Goal: Task Accomplishment & Management: Complete application form

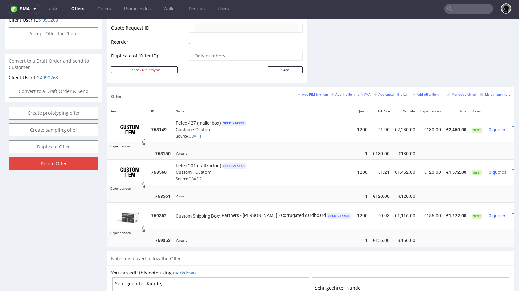
scroll to position [320, 0]
click at [485, 93] on small "Margin summary" at bounding box center [496, 95] width 30 height 4
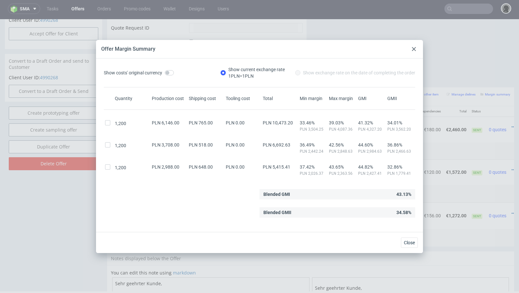
click at [414, 48] on use at bounding box center [414, 49] width 4 height 4
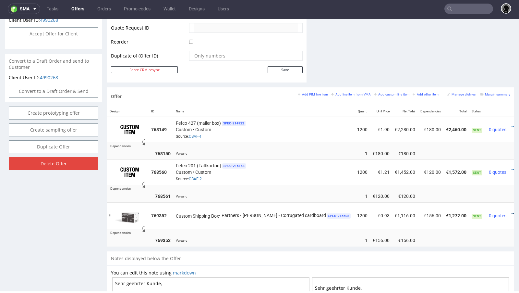
click at [512, 211] on icon at bounding box center [514, 213] width 4 height 5
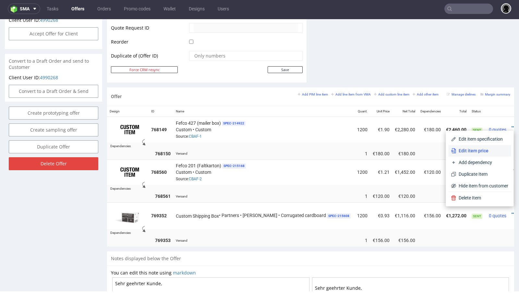
click at [479, 151] on span "Edit item price" at bounding box center [483, 150] width 52 height 6
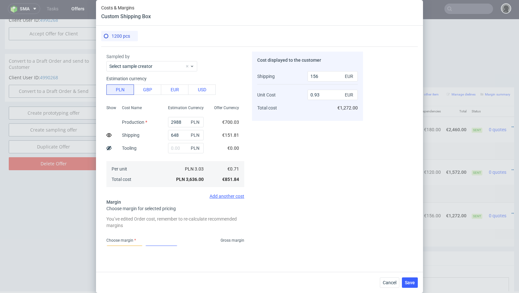
scroll to position [161, 0]
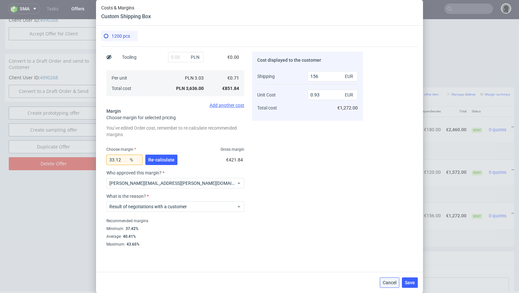
click at [390, 283] on span "Cancel" at bounding box center [390, 282] width 14 height 5
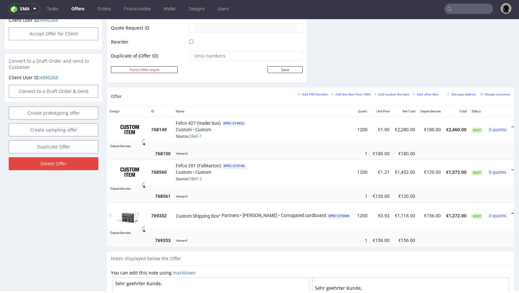
click at [512, 211] on icon at bounding box center [514, 213] width 4 height 5
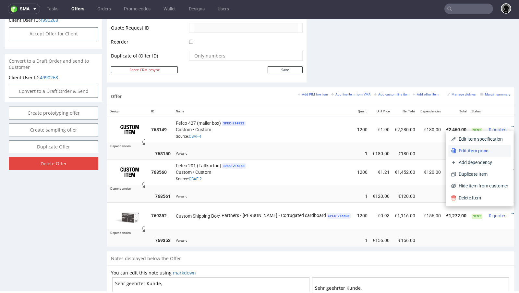
click at [471, 148] on span "Edit item price" at bounding box center [483, 150] width 52 height 6
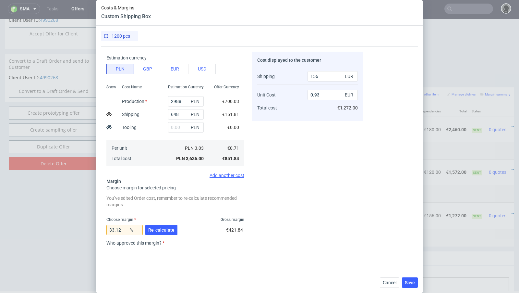
scroll to position [122, 0]
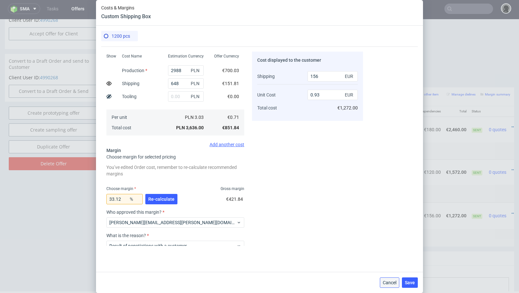
click at [393, 281] on span "Cancel" at bounding box center [390, 282] width 14 height 5
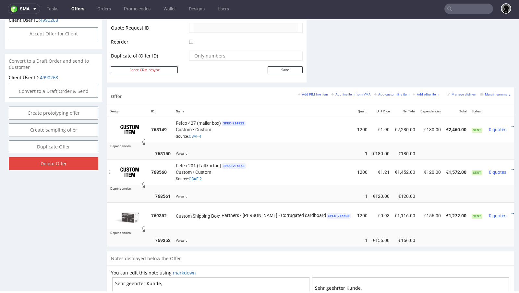
scroll to position [315, 0]
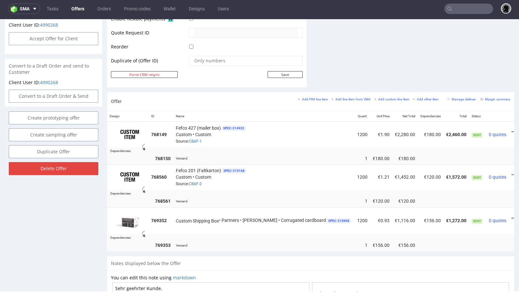
click at [79, 9] on link "Offers" at bounding box center [78, 9] width 21 height 10
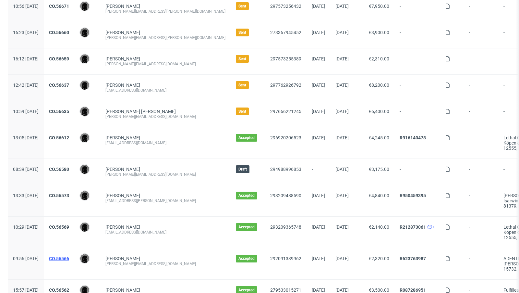
click at [69, 258] on link "CO.56566" at bounding box center [59, 258] width 20 height 5
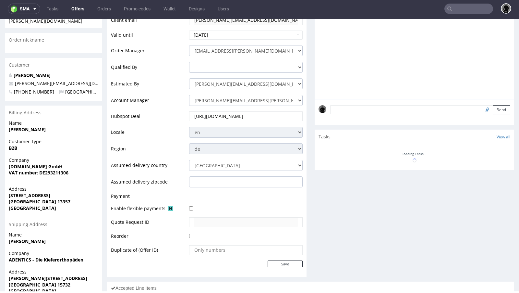
scroll to position [228, 0]
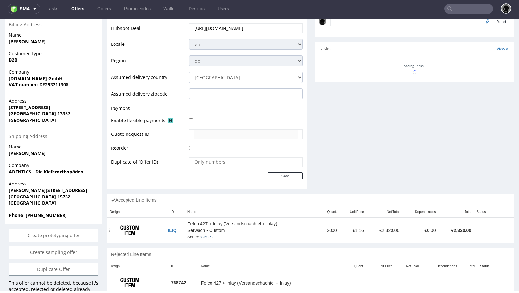
click at [209, 235] on link "CBCX-1" at bounding box center [208, 237] width 14 height 5
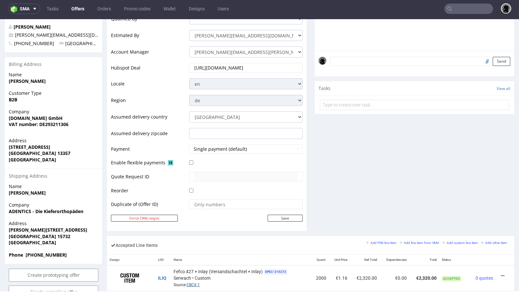
scroll to position [0, 0]
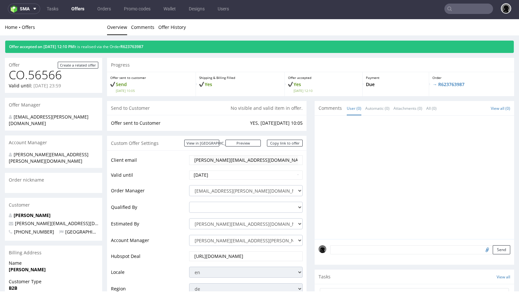
click at [75, 7] on link "Offers" at bounding box center [78, 9] width 21 height 10
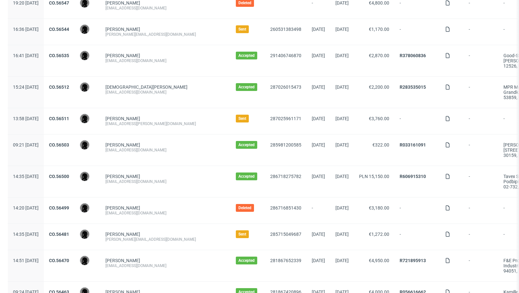
scroll to position [411, 0]
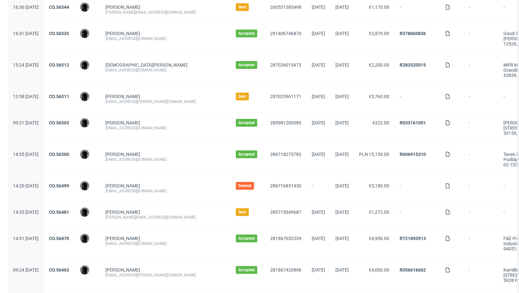
click at [74, 206] on div "CO.56481" at bounding box center [59, 215] width 31 height 26
click at [69, 209] on link "CO.56481" at bounding box center [59, 211] width 20 height 5
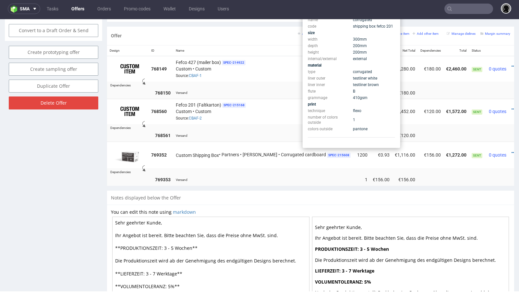
scroll to position [376, 0]
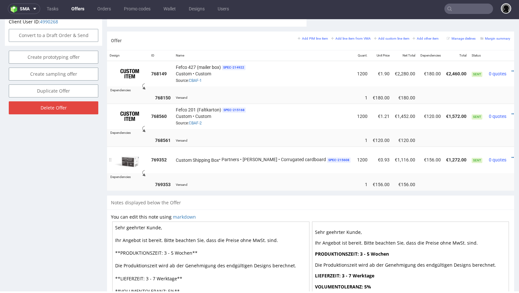
click at [223, 167] on td "Custom Shipping Box • Partners • White - Brown • Corrugated cardboard SPEC- 215…" at bounding box center [263, 159] width 181 height 27
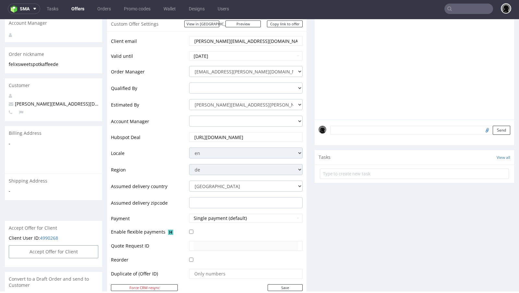
scroll to position [0, 0]
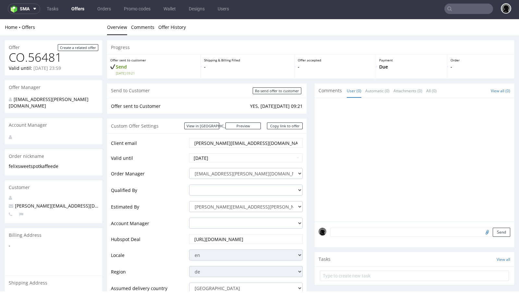
click at [74, 11] on link "Offers" at bounding box center [78, 9] width 21 height 10
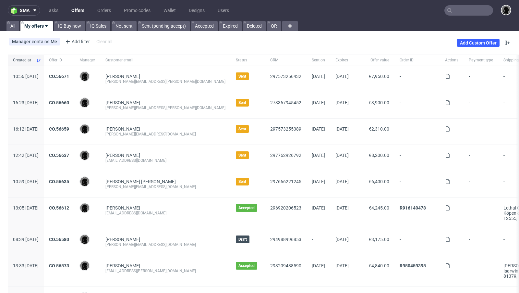
click at [458, 9] on input "text" at bounding box center [469, 10] width 49 height 10
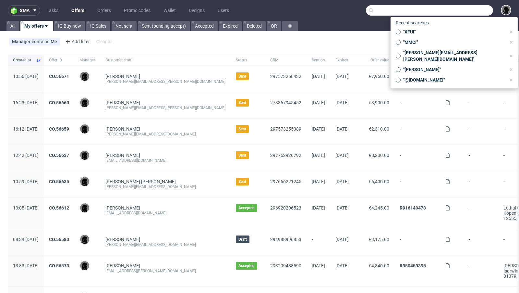
paste input "[PERSON_NAME][EMAIL_ADDRESS][DOMAIN_NAME]"
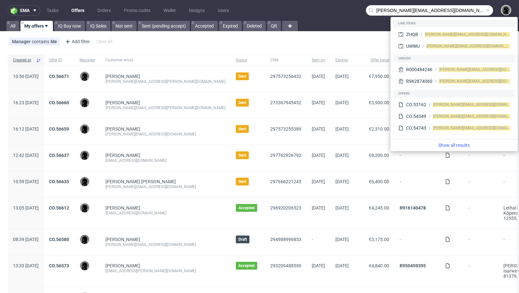
type input "[PERSON_NAME][EMAIL_ADDRESS][DOMAIN_NAME]"
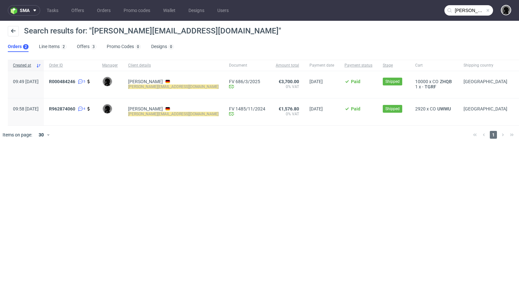
click at [244, 158] on div "sma Tasks Offers Orders Promo codes Wallet Designs Users emilie@hnds.de Search …" at bounding box center [259, 146] width 519 height 293
click at [439, 81] on span "ZHQB" at bounding box center [446, 81] width 15 height 5
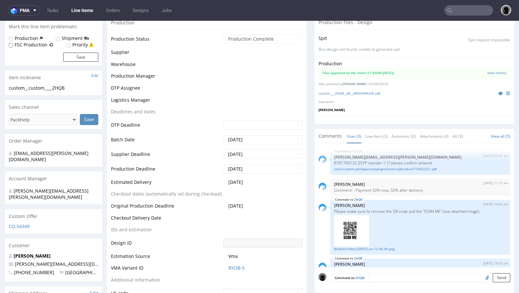
scroll to position [106, 0]
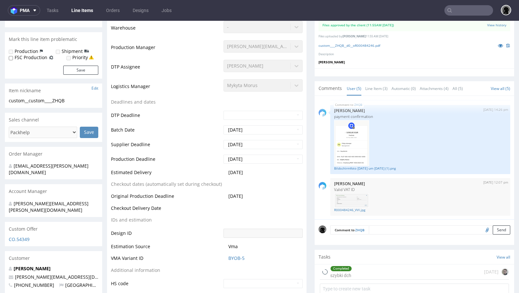
select select "in_progress"
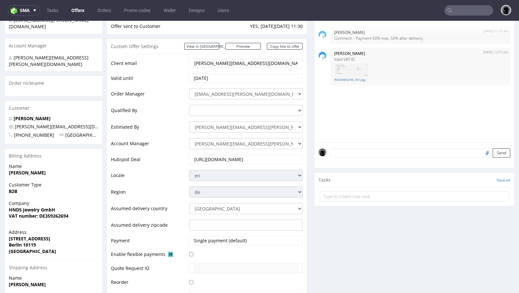
scroll to position [90, 0]
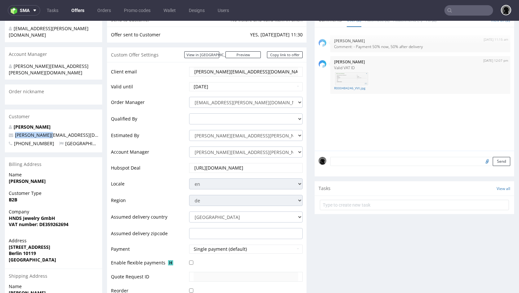
drag, startPoint x: 50, startPoint y: 123, endPoint x: 15, endPoint y: 122, distance: 34.7
click at [15, 132] on p "[PERSON_NAME][EMAIL_ADDRESS][DOMAIN_NAME]" at bounding box center [54, 135] width 90 height 6
copy span "[PERSON_NAME][EMAIL_ADDRESS][DOMAIN_NAME]"
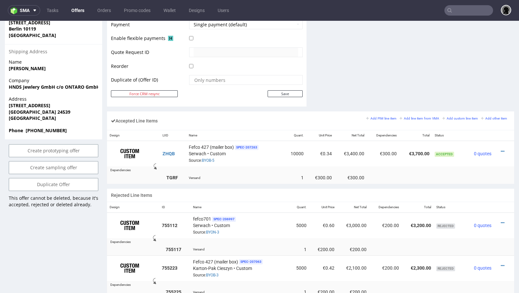
scroll to position [314, 0]
click at [501, 149] on icon at bounding box center [503, 151] width 4 height 5
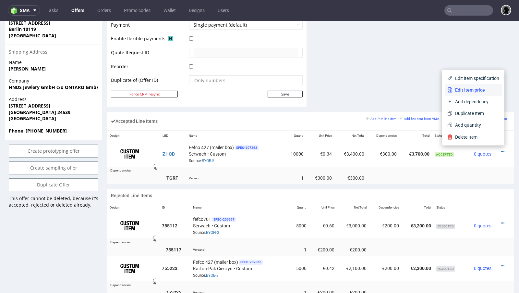
click at [462, 87] on span "Edit item price" at bounding box center [476, 90] width 47 height 6
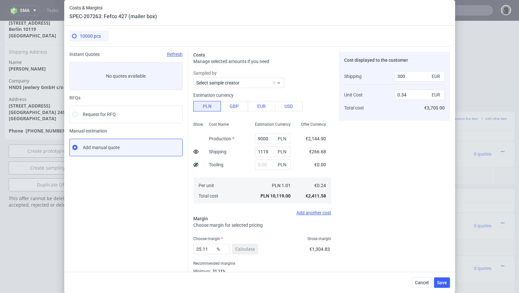
scroll to position [22, 0]
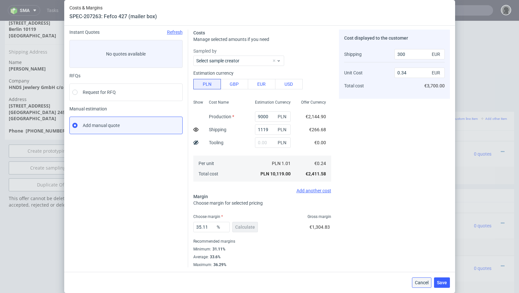
click at [419, 282] on span "Cancel" at bounding box center [422, 282] width 14 height 5
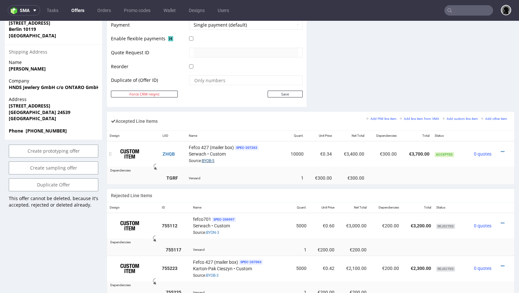
click at [210, 158] on link "BYOB-5" at bounding box center [208, 160] width 13 height 5
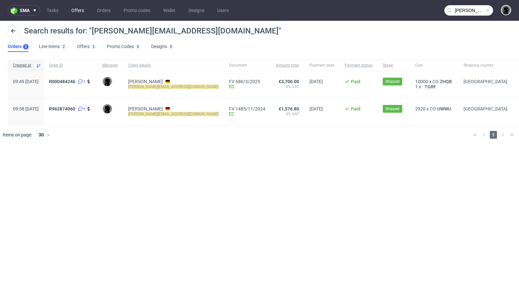
click at [79, 11] on link "Offers" at bounding box center [78, 10] width 20 height 10
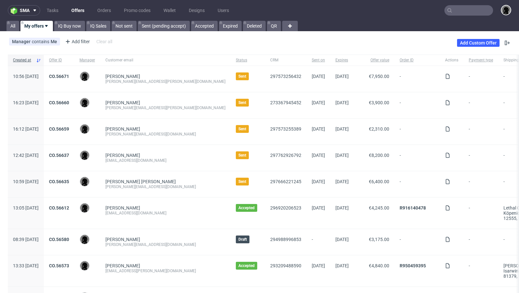
click at [469, 47] on div "Add Custom Offer" at bounding box center [484, 43] width 54 height 10
click at [476, 42] on link "Add Custom Offer" at bounding box center [478, 43] width 43 height 8
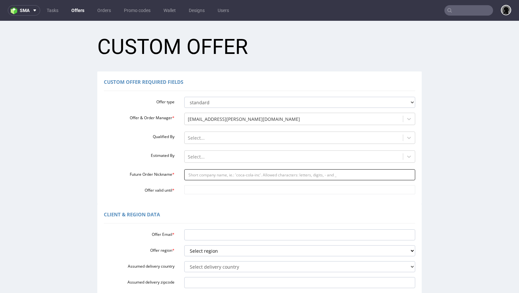
click at [209, 174] on input "Future Order Nickname *" at bounding box center [299, 174] width 231 height 11
paste input "emiliehndsde"
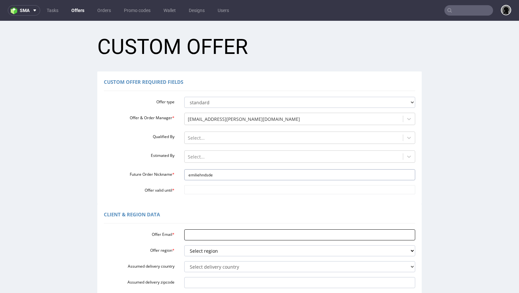
type input "emiliehndsde"
click at [207, 232] on input "Offer Email *" at bounding box center [299, 234] width 231 height 11
paste input "[PERSON_NAME][EMAIL_ADDRESS][DOMAIN_NAME]"
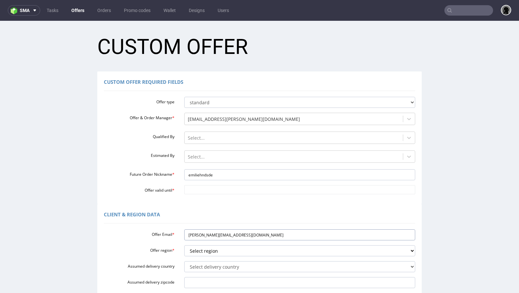
type input "[PERSON_NAME][EMAIL_ADDRESS][DOMAIN_NAME]"
click at [200, 184] on div "Offer type standard prototyping sampling Offer & Order Manager * dawid.urbanowi…" at bounding box center [260, 144] width 312 height 100
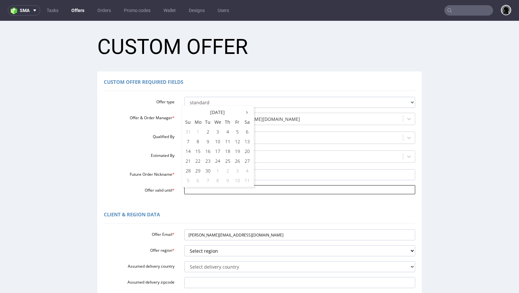
click at [201, 189] on input "Offer valid until *" at bounding box center [299, 189] width 231 height 9
click at [207, 143] on td "9" at bounding box center [208, 141] width 10 height 10
type input "[DATE]"
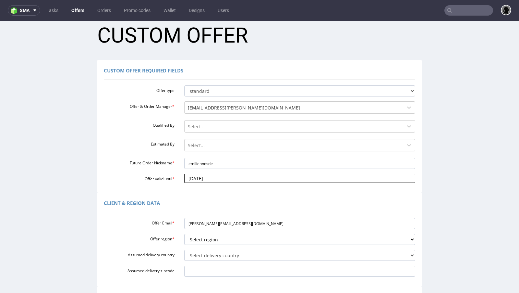
scroll to position [14, 0]
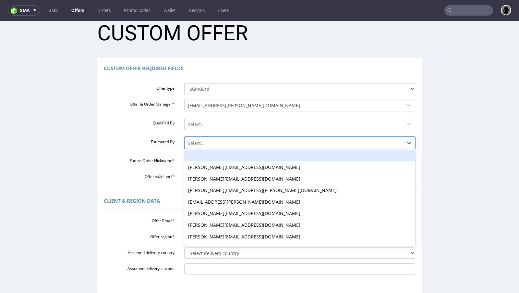
click at [194, 138] on div "Select..." at bounding box center [294, 143] width 219 height 10
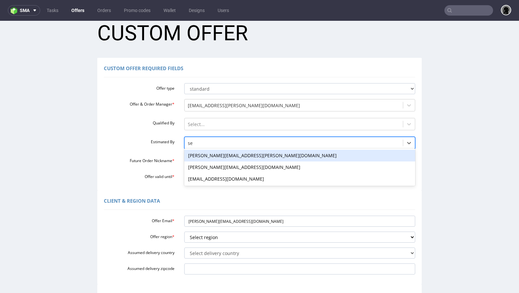
type input "seb"
click at [205, 156] on div "[PERSON_NAME][EMAIL_ADDRESS][DOMAIN_NAME]" at bounding box center [299, 156] width 231 height 12
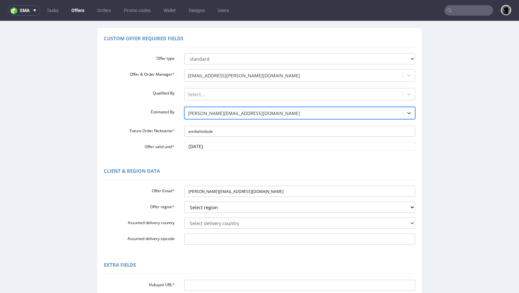
scroll to position [44, 0]
click at [210, 204] on select "Select region eu gb de pl fr it es" at bounding box center [299, 206] width 231 height 11
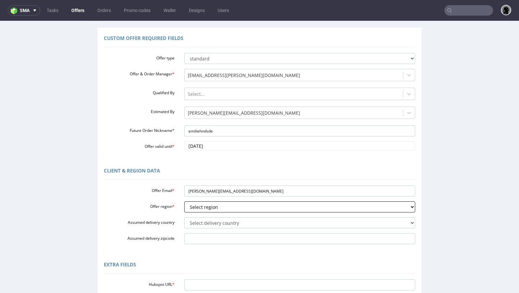
select select "de"
click at [184, 201] on select "Select region eu gb de pl fr it es" at bounding box center [299, 206] width 231 height 11
click at [201, 225] on select "Select delivery country [GEOGRAPHIC_DATA] [GEOGRAPHIC_DATA] [GEOGRAPHIC_DATA] […" at bounding box center [299, 222] width 231 height 11
select select "57"
click at [184, 217] on select "Select delivery country [GEOGRAPHIC_DATA] [GEOGRAPHIC_DATA] [GEOGRAPHIC_DATA] […" at bounding box center [299, 222] width 231 height 11
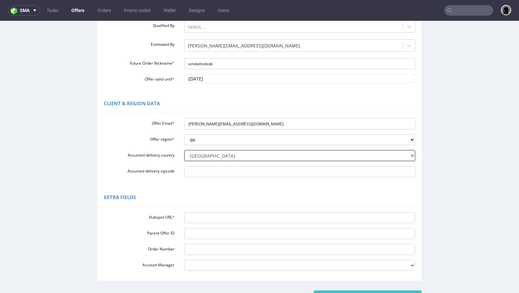
scroll to position [113, 0]
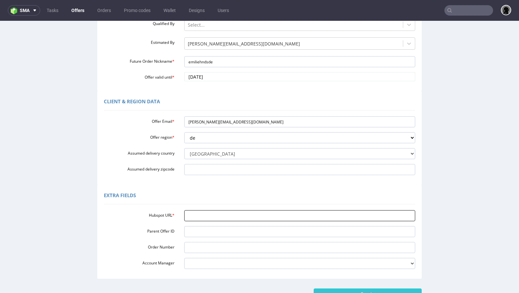
click at [201, 214] on input "Hubspot URL *" at bounding box center [299, 215] width 231 height 11
paste input "https://app-eu1.hubspot.com/contacts/25600958/record/0-3/290186380494"
type input "https://app-eu1.hubspot.com/contacts/25600958/record/0-3/290186380494"
click at [227, 183] on div "Client & Region data Offer Email * emilie@hnds.de Offer region * Select region …" at bounding box center [259, 138] width 325 height 94
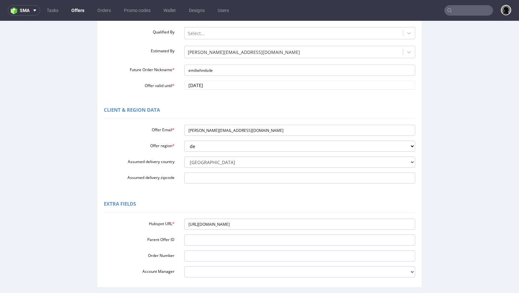
scroll to position [161, 0]
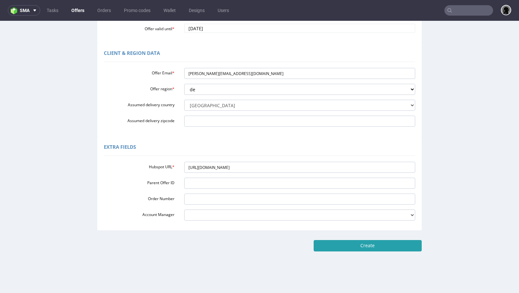
click at [359, 249] on input "Create" at bounding box center [368, 245] width 108 height 11
type input "Please wait..."
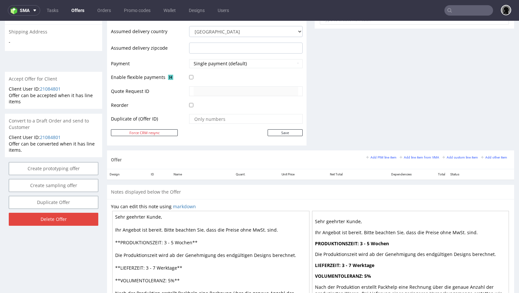
scroll to position [307, 0]
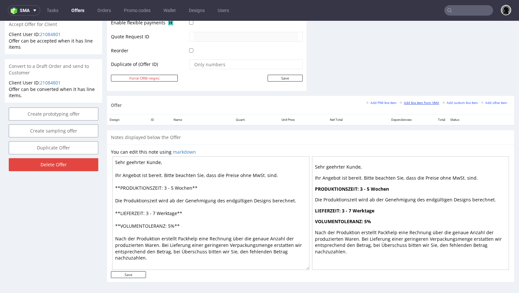
click at [417, 102] on small "Add line item from VMA" at bounding box center [420, 103] width 40 height 4
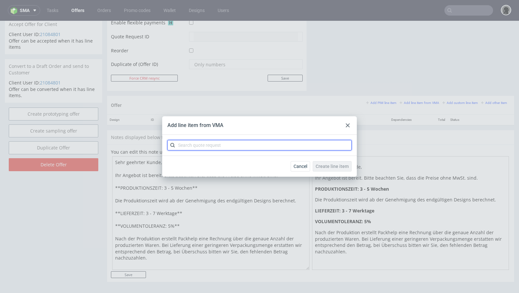
click at [206, 143] on input "text" at bounding box center [260, 145] width 184 height 10
paste input "CBFP"
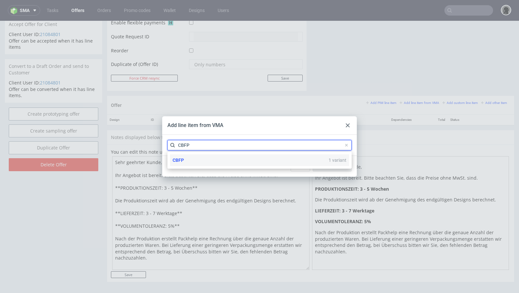
type input "CBFP"
click at [192, 157] on div "CBFP 1 variant" at bounding box center [259, 160] width 179 height 12
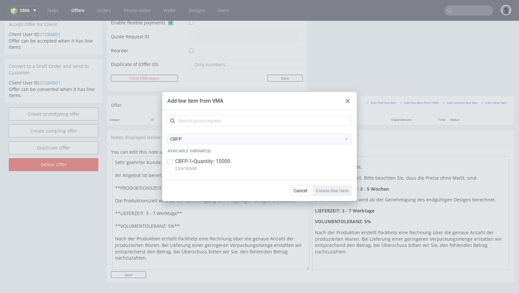
click at [189, 161] on p "CBFP-1 • Quantity: 10000" at bounding box center [202, 161] width 55 height 7
checkbox input "true"
click at [332, 193] on span "Create line item" at bounding box center [332, 190] width 33 height 5
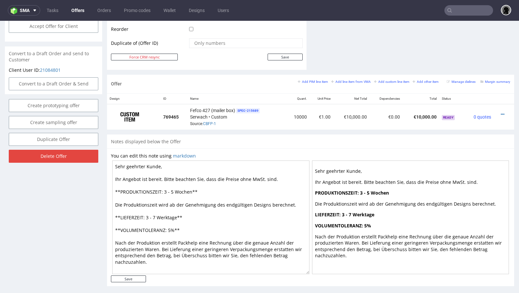
scroll to position [330, 0]
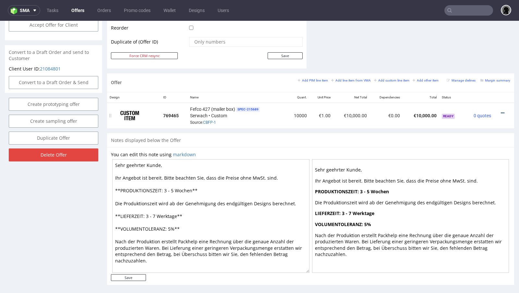
click at [501, 111] on icon at bounding box center [503, 113] width 4 height 5
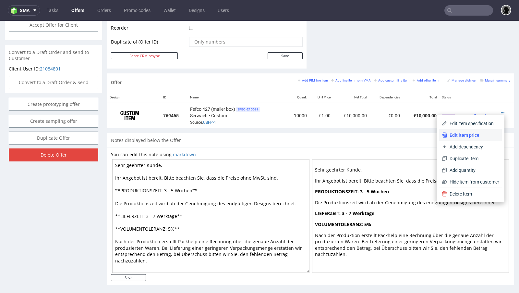
click at [457, 134] on span "Edit item price" at bounding box center [473, 135] width 52 height 6
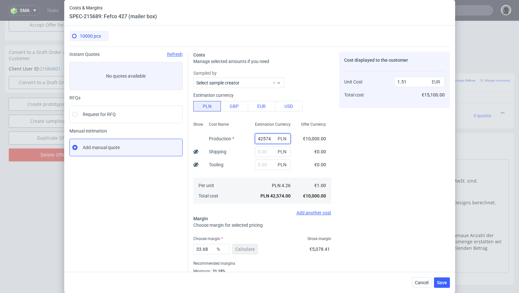
click at [261, 140] on input "42574" at bounding box center [273, 138] width 36 height 10
paste input "9000"
type input "9000"
type input "0.32"
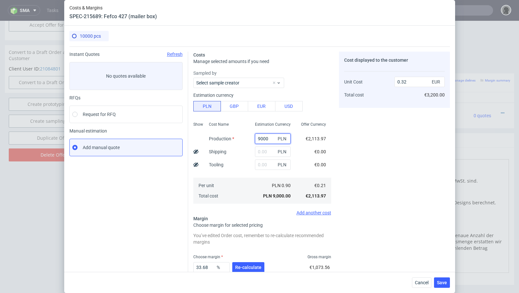
type input "9000"
click at [256, 149] on input "text" at bounding box center [273, 151] width 36 height 10
paste input "1682"
type input "1682"
type input "0.38"
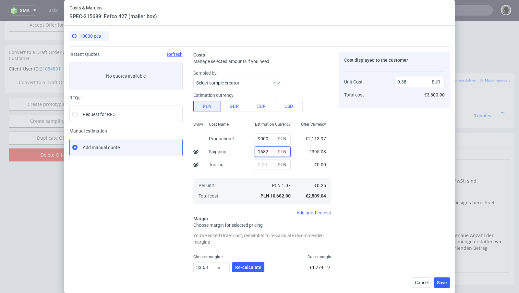
type input "1682"
click at [198, 149] on icon at bounding box center [196, 151] width 5 height 5
type input "0.34"
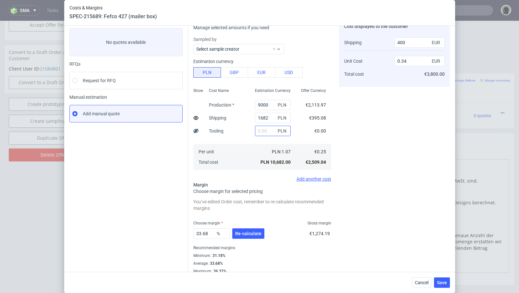
scroll to position [40, 0]
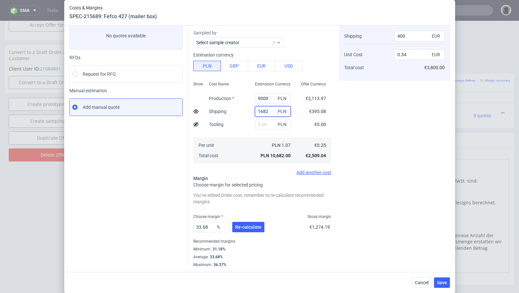
click at [271, 113] on input "1682" at bounding box center [273, 111] width 36 height 10
paste input "597"
type input "1597"
click at [248, 226] on span "Re-calculate" at bounding box center [248, 227] width 26 height 5
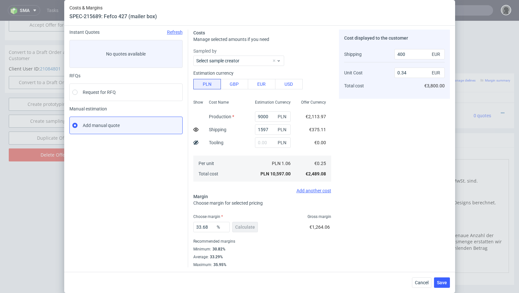
scroll to position [22, 0]
drag, startPoint x: 210, startPoint y: 226, endPoint x: 172, endPoint y: 226, distance: 38.3
click at [172, 226] on div "Instant Quotes Refresh No quotes available RFQs Request for RFQ Manual estimati…" at bounding box center [259, 145] width 381 height 243
type input "32"
type input "0.33"
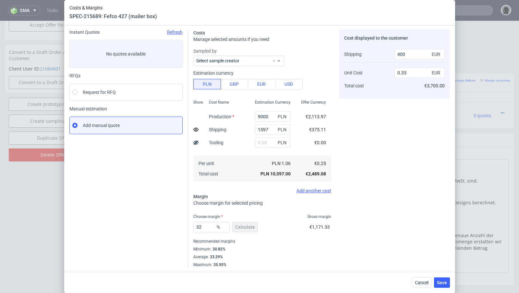
click at [162, 224] on div "Instant Quotes Refresh No quotes available RFQs Request for RFQ Manual estimati…" at bounding box center [128, 149] width 119 height 238
click at [207, 226] on input "32" at bounding box center [212, 227] width 36 height 10
drag, startPoint x: 212, startPoint y: 228, endPoint x: 163, endPoint y: 225, distance: 48.8
click at [163, 225] on div "Instant Quotes Refresh No quotes available RFQs Request for RFQ Manual estimati…" at bounding box center [259, 145] width 381 height 243
type input "33.9"
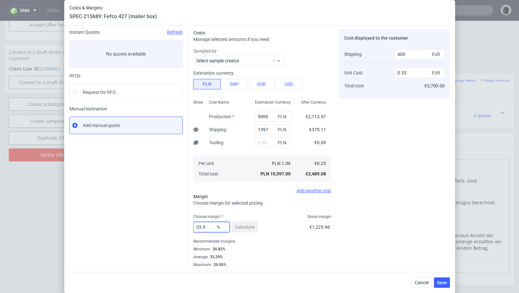
type input "0.34"
type input "33.1"
type input "0.33"
type input "33.19"
type input "0.34"
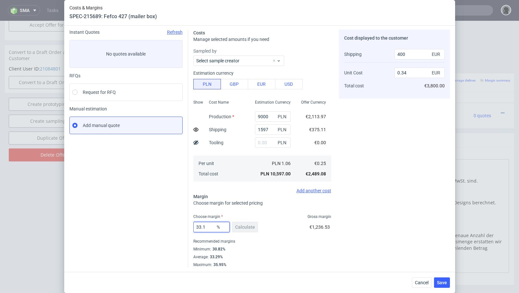
type input "33.18"
type input "0.33"
type input "33.18"
click at [135, 219] on div "Instant Quotes Refresh No quotes available RFQs Request for RFQ Manual estimati…" at bounding box center [128, 149] width 119 height 238
click at [446, 282] on span "Save" at bounding box center [442, 282] width 10 height 5
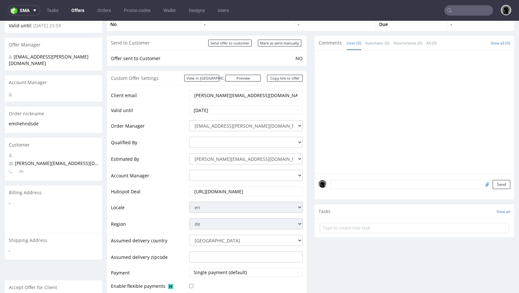
scroll to position [0, 0]
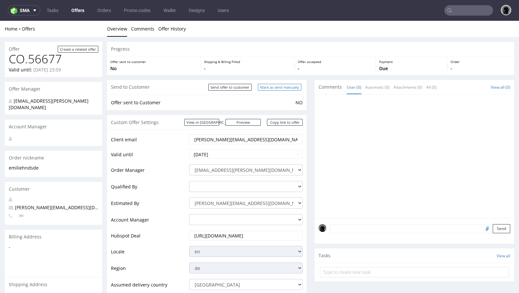
click at [275, 88] on input "Mark as send manually" at bounding box center [280, 87] width 44 height 7
type input "In progress..."
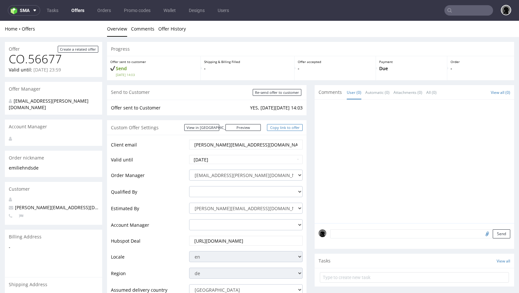
click at [285, 127] on link "Copy link to offer" at bounding box center [285, 127] width 36 height 7
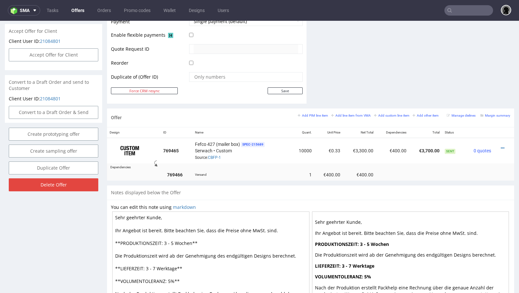
scroll to position [306, 0]
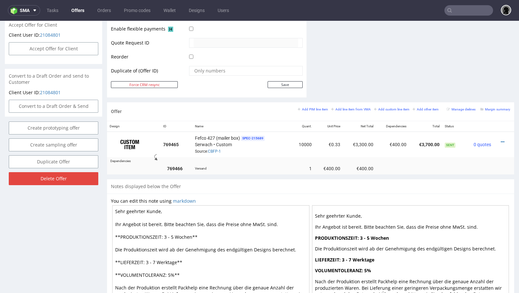
click at [238, 109] on div "Offer Add PIM line item Add line item from VMA Add custom line item Add other i…" at bounding box center [310, 111] width 407 height 19
click at [270, 108] on div "Offer Add PIM line item Add line item from VMA Add custom line item Add other i…" at bounding box center [310, 111] width 407 height 19
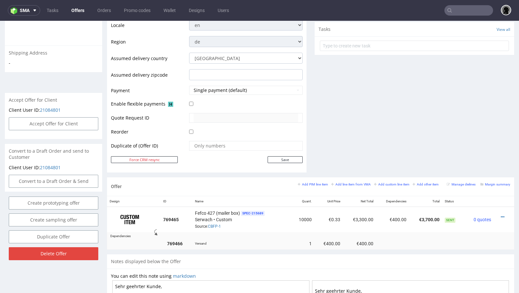
scroll to position [0, 0]
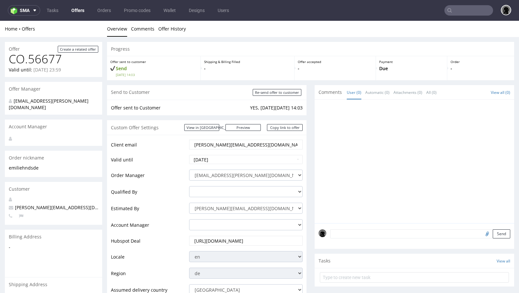
click at [75, 9] on link "Offers" at bounding box center [78, 10] width 21 height 10
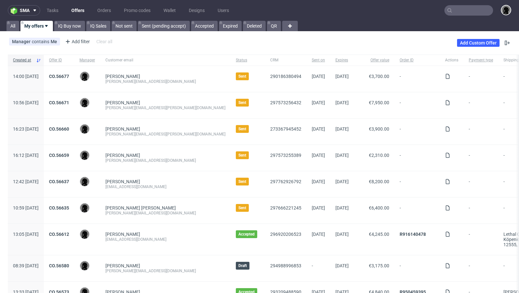
click at [246, 40] on div "Manager contains Me Add filter Hide filters Clear all Add Custom Offer" at bounding box center [259, 43] width 519 height 18
click at [471, 40] on link "Add Custom Offer" at bounding box center [478, 43] width 43 height 8
click at [452, 10] on input "text" at bounding box center [469, 10] width 49 height 10
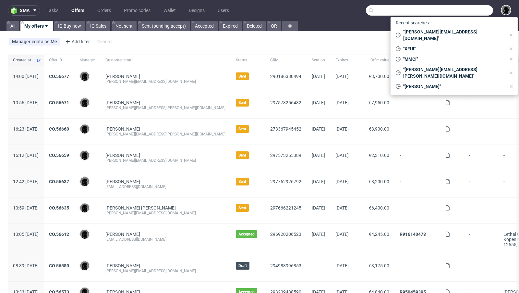
paste input "R410142354"
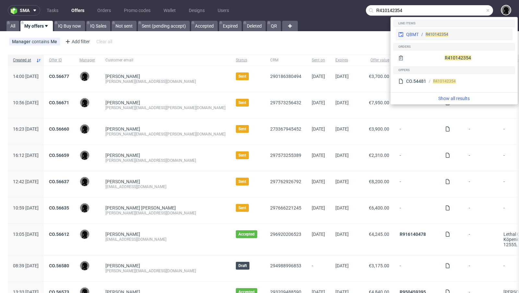
type input "R410142354"
click at [437, 35] on span "R410142354" at bounding box center [437, 34] width 23 height 5
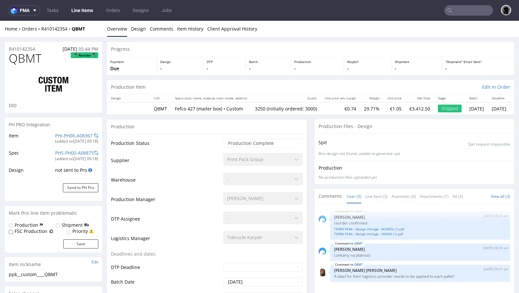
select select "in_progress"
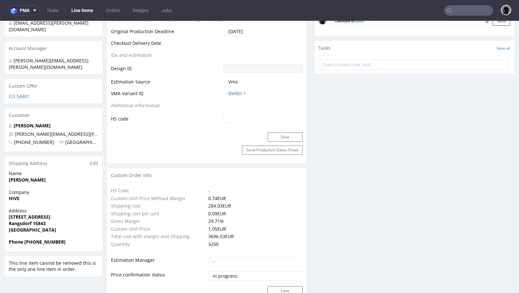
scroll to position [323, 0]
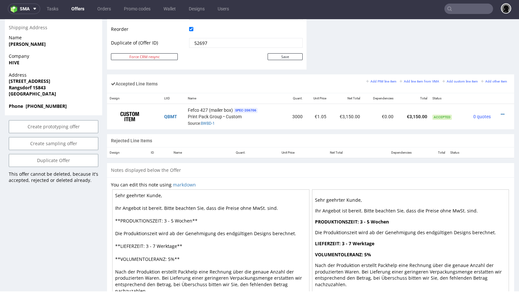
scroll to position [344, 0]
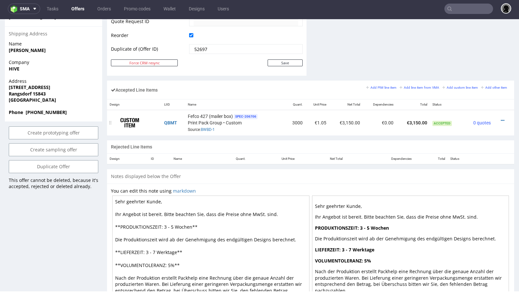
click at [499, 119] on div at bounding box center [502, 120] width 12 height 6
click at [501, 118] on icon at bounding box center [503, 120] width 4 height 5
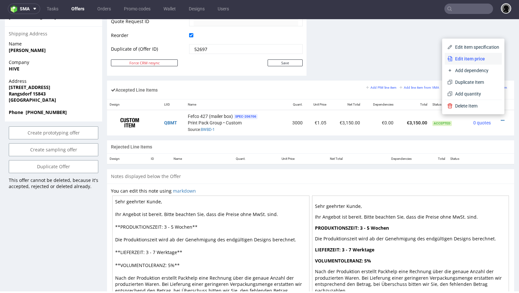
click at [472, 61] on span "Edit item price" at bounding box center [476, 59] width 47 height 6
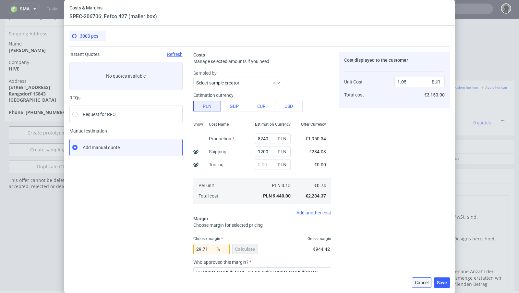
click at [417, 287] on button "Cancel" at bounding box center [421, 282] width 19 height 10
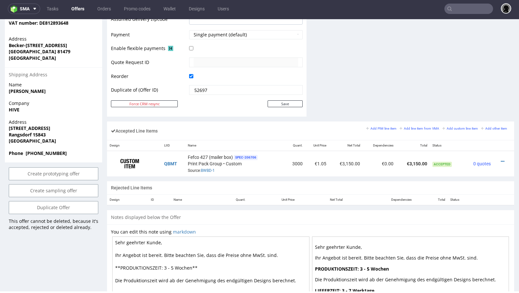
scroll to position [307, 0]
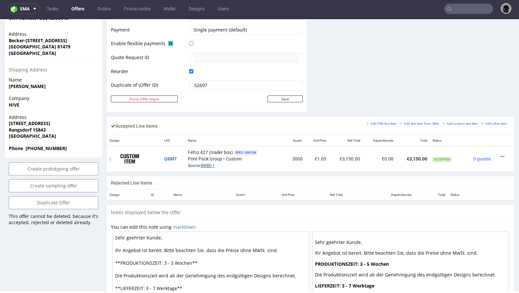
click at [205, 163] on link "BWBD-1" at bounding box center [208, 165] width 14 height 5
click at [271, 130] on div "Accepted Line Items Add PIM line item Add line item from VMA Add custom line it…" at bounding box center [310, 126] width 407 height 19
click at [276, 124] on div "Accepted Line Items Add PIM line item Add line item from VMA Add custom line it…" at bounding box center [310, 126] width 407 height 19
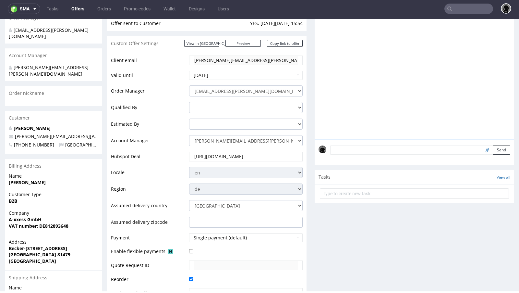
scroll to position [101, 0]
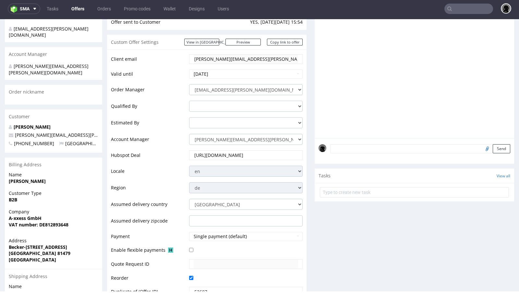
click at [148, 92] on td "Order Manager" at bounding box center [149, 91] width 77 height 17
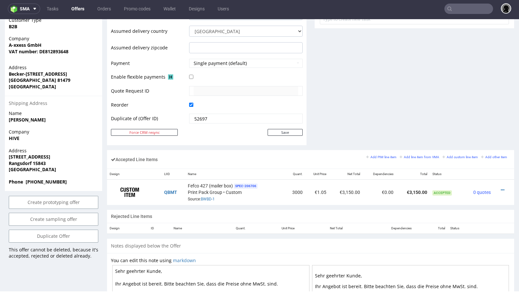
scroll to position [333, 0]
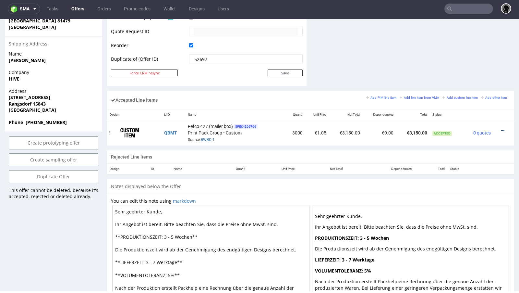
click at [501, 128] on icon at bounding box center [503, 130] width 4 height 5
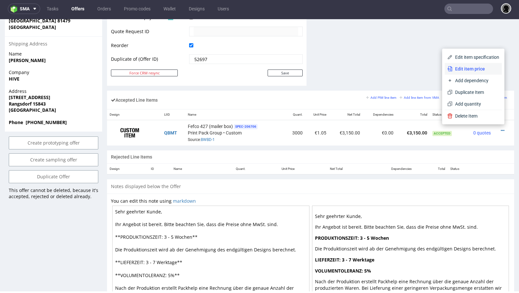
click at [461, 68] on span "Edit item price" at bounding box center [476, 69] width 47 height 6
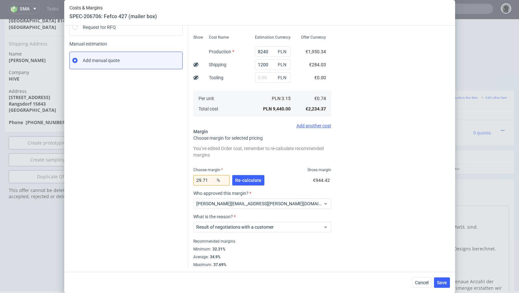
scroll to position [0, 0]
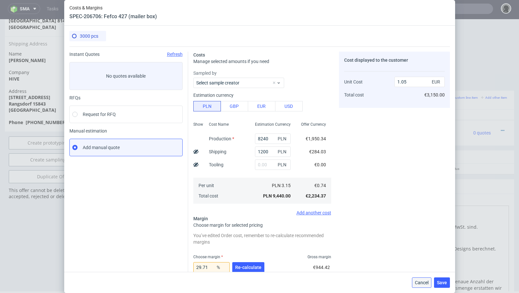
click at [419, 284] on span "Cancel" at bounding box center [422, 282] width 14 height 5
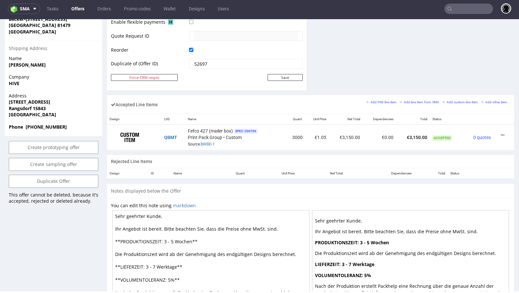
scroll to position [329, 0]
click at [205, 143] on link "BWBD-1" at bounding box center [208, 144] width 14 height 5
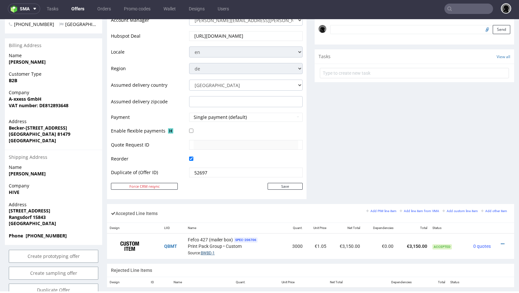
scroll to position [220, 0]
click at [35, 214] on strong "Rangsdorf 15843" at bounding box center [27, 217] width 37 height 6
copy strong "Rangsdorf 15843"
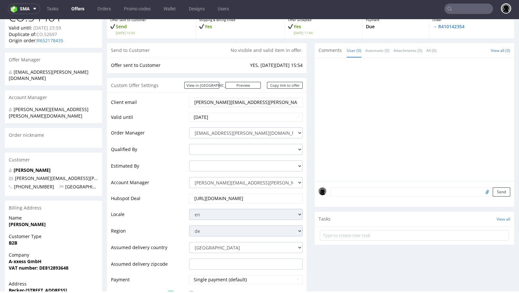
scroll to position [0, 0]
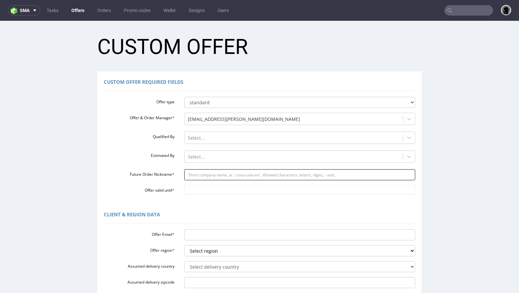
click at [202, 173] on input "Future Order Nickname *" at bounding box center [299, 174] width 231 height 11
paste input "martinfickerta-xxesscom"
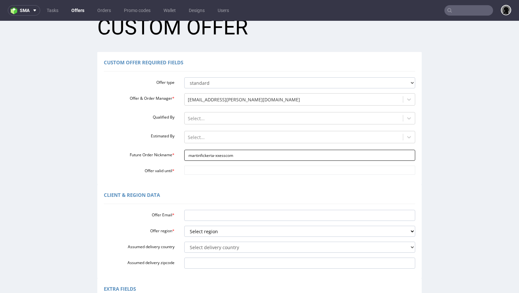
scroll to position [21, 0]
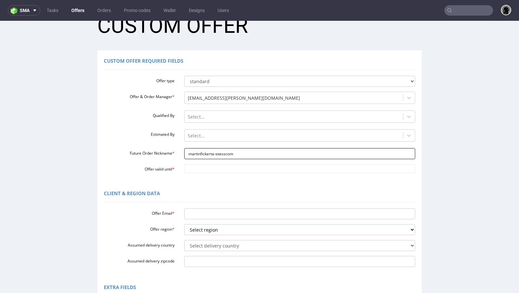
type input "martinfickerta-xxesscom"
click at [202, 173] on div "Custom Offer Required Fields Offer type standard prototyping sampling Offer & O…" at bounding box center [259, 116] width 325 height 132
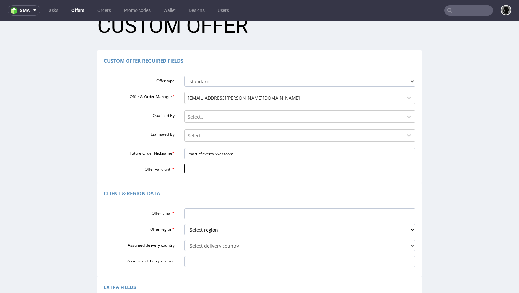
click at [203, 168] on input "Offer valid until *" at bounding box center [299, 168] width 231 height 9
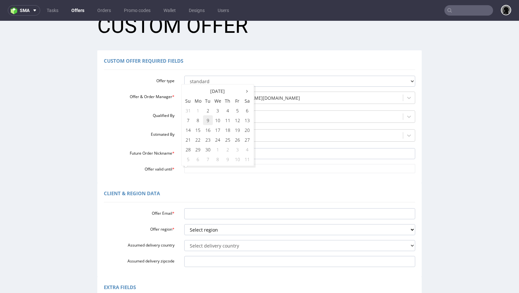
click at [209, 122] on td "9" at bounding box center [208, 120] width 10 height 10
type input "[DATE]"
click at [208, 132] on div at bounding box center [294, 136] width 212 height 8
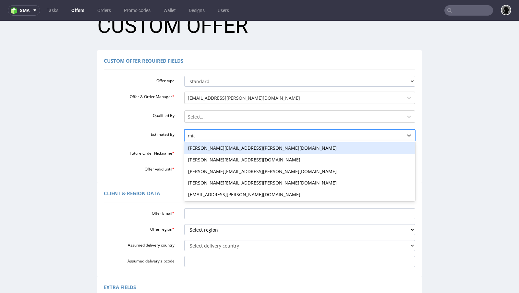
type input "mich"
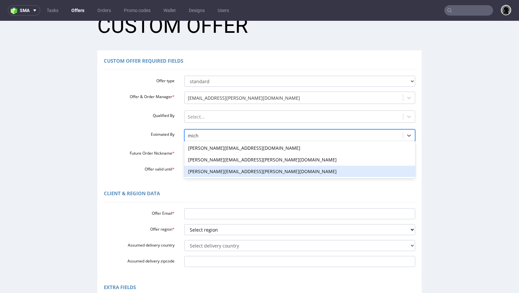
click at [211, 170] on div "[PERSON_NAME][EMAIL_ADDRESS][PERSON_NAME][DOMAIN_NAME]" at bounding box center [299, 172] width 231 height 12
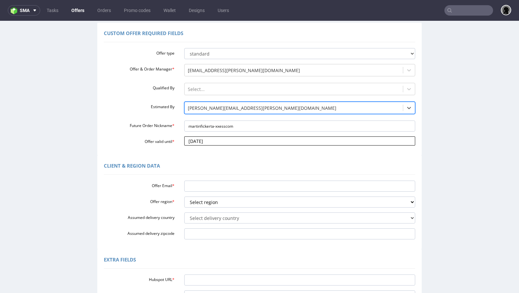
scroll to position [51, 0]
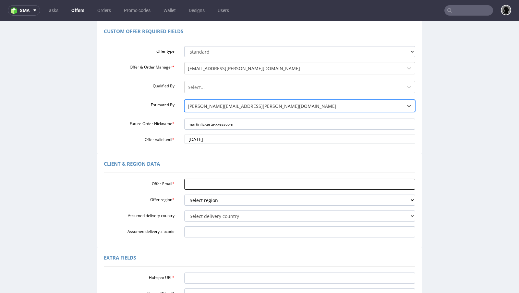
click at [208, 182] on input "Offer Email *" at bounding box center [299, 184] width 231 height 11
paste input "[PERSON_NAME][EMAIL_ADDRESS][PERSON_NAME][DOMAIN_NAME]"
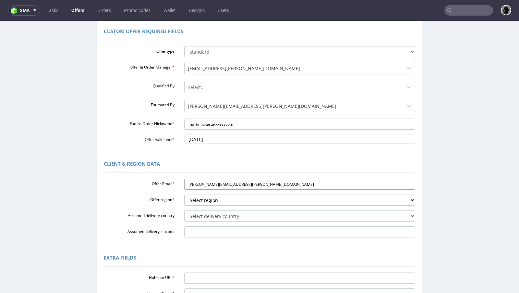
scroll to position [72, 0]
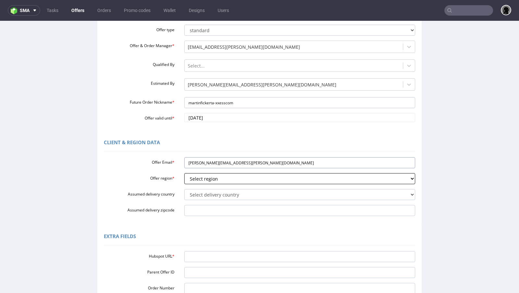
type input "[PERSON_NAME][EMAIL_ADDRESS][PERSON_NAME][DOMAIN_NAME]"
click at [209, 175] on select "Select region eu gb de pl fr it es" at bounding box center [299, 178] width 231 height 11
select select "de"
click at [184, 173] on select "Select region eu gb de pl fr it es" at bounding box center [299, 178] width 231 height 11
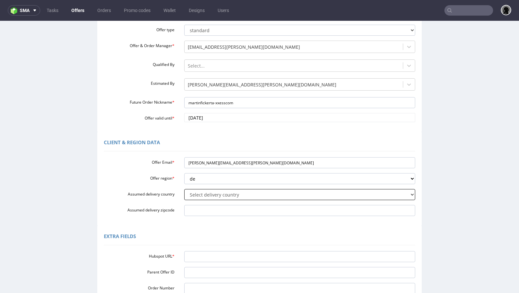
click at [212, 198] on select "Select delivery country [GEOGRAPHIC_DATA] [GEOGRAPHIC_DATA] [GEOGRAPHIC_DATA] […" at bounding box center [299, 194] width 231 height 11
select select "57"
click at [184, 189] on select "Select delivery country [GEOGRAPHIC_DATA] [GEOGRAPHIC_DATA] [GEOGRAPHIC_DATA] […" at bounding box center [299, 194] width 231 height 11
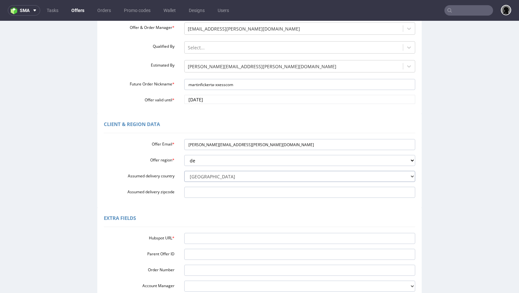
scroll to position [92, 0]
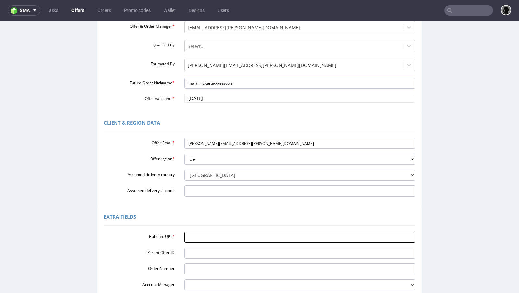
click at [214, 235] on input "Hubspot URL *" at bounding box center [299, 236] width 231 height 11
paste input "[URL][DOMAIN_NAME]"
type input "[URL][DOMAIN_NAME]"
click at [222, 216] on div "Extra Fields" at bounding box center [260, 218] width 312 height 16
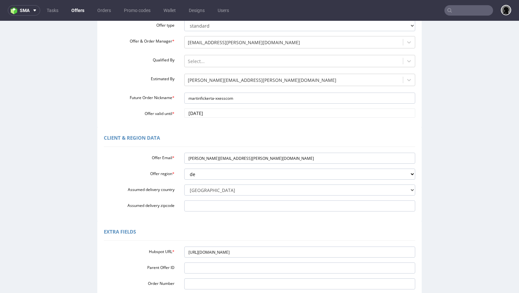
scroll to position [161, 0]
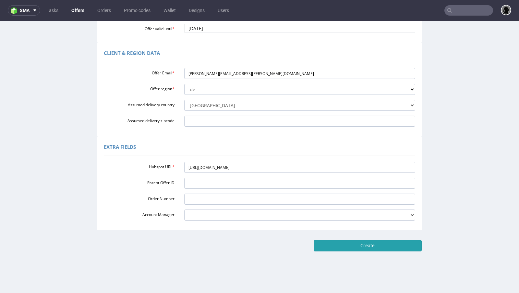
click at [368, 247] on input "Create" at bounding box center [368, 245] width 108 height 11
type input "Please wait..."
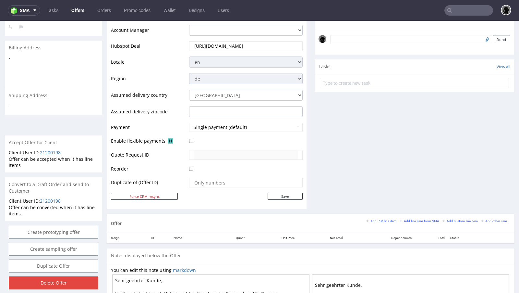
scroll to position [307, 0]
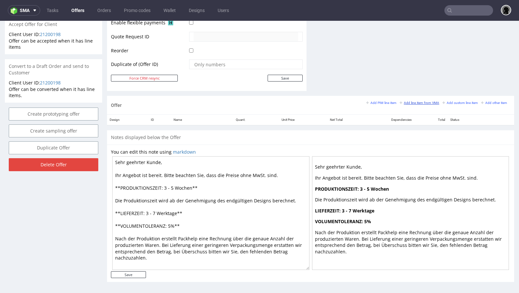
click at [410, 101] on small "Add line item from VMA" at bounding box center [420, 103] width 40 height 4
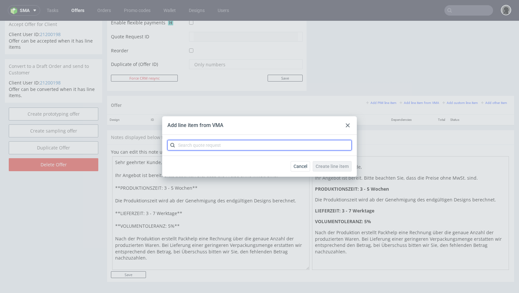
click at [220, 145] on input "text" at bounding box center [260, 145] width 184 height 10
paste input "CBGE"
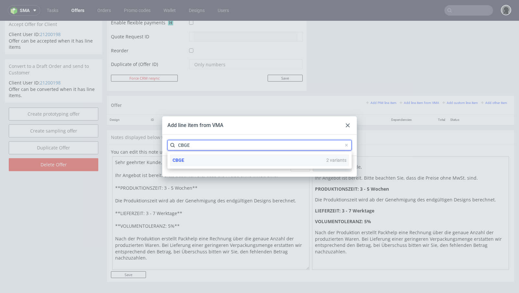
type input "CBGE"
click at [193, 161] on div "CBGE 2 variants" at bounding box center [259, 160] width 179 height 12
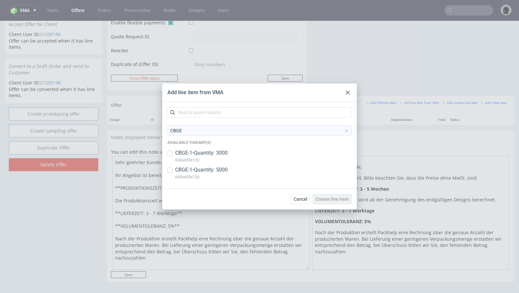
click at [173, 153] on div "CBGE-1 • Quantity: 3000 600x450x120" at bounding box center [260, 157] width 184 height 17
checkbox input "true"
click at [173, 171] on div "CBGE-1 • Quantity: 5000 600x450x120" at bounding box center [260, 174] width 184 height 17
checkbox input "true"
click at [324, 197] on span "Create line item" at bounding box center [332, 199] width 33 height 5
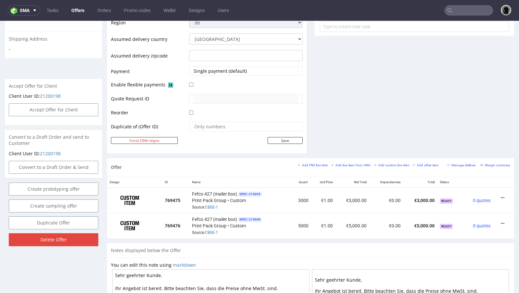
scroll to position [262, 0]
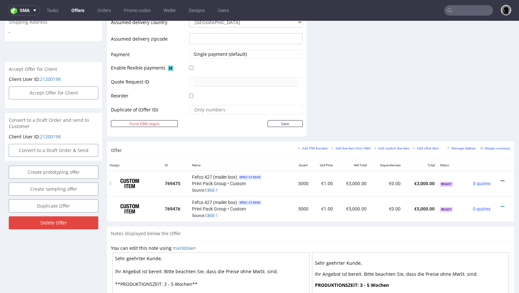
click at [501, 179] on icon at bounding box center [503, 181] width 4 height 5
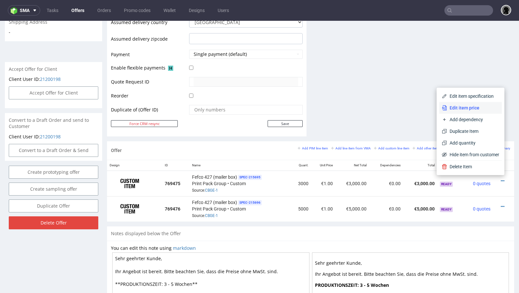
click at [455, 110] on span "Edit item price" at bounding box center [473, 108] width 52 height 6
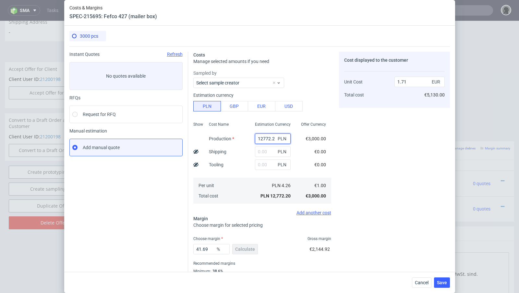
click at [263, 138] on input "12772.2" at bounding box center [273, 138] width 36 height 10
paste input "8264"
type input "8264"
type input "1.11"
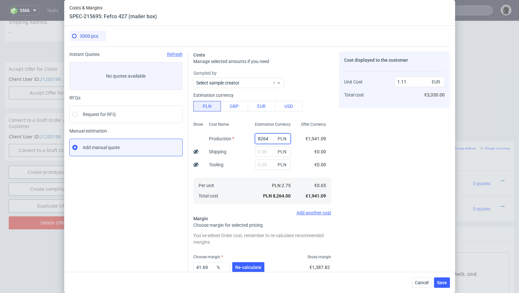
type input "8264"
click at [259, 149] on input "text" at bounding box center [273, 151] width 36 height 10
paste input "3074"
type input "3074"
type input "1.52"
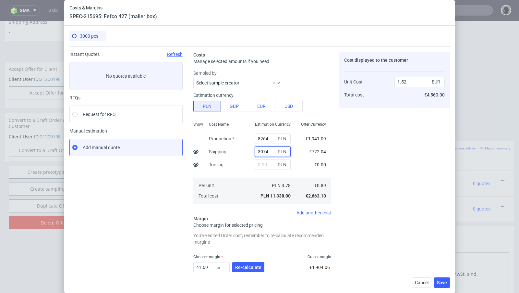
type input "3074"
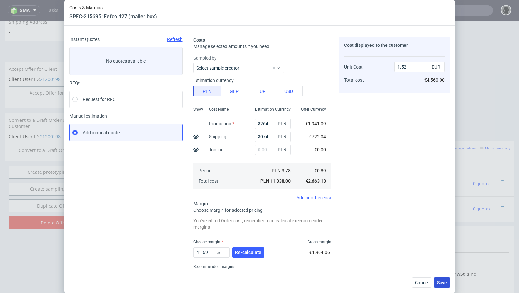
click at [438, 284] on span "Save" at bounding box center [442, 282] width 10 height 5
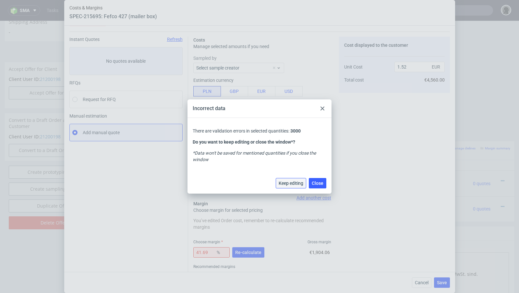
click at [288, 183] on span "Keep editing" at bounding box center [291, 183] width 25 height 5
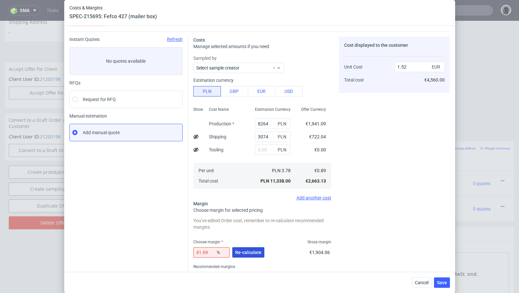
click at [251, 248] on button "Re-calculate" at bounding box center [248, 252] width 32 height 10
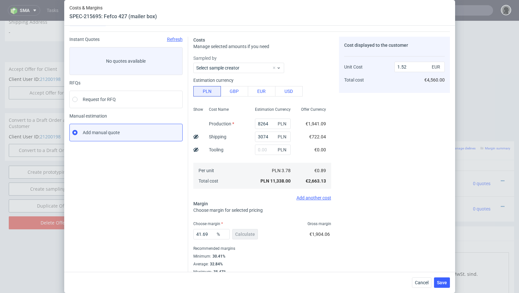
scroll to position [22, 0]
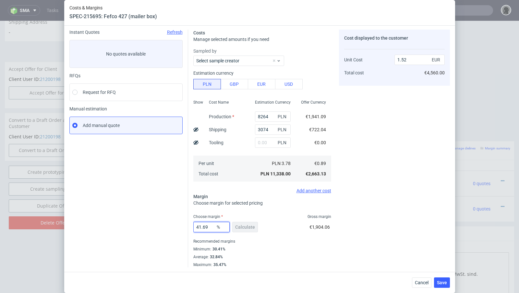
drag, startPoint x: 209, startPoint y: 227, endPoint x: 168, endPoint y: 225, distance: 40.9
click at [168, 225] on div "Instant Quotes Refresh No quotes available RFQs Request for RFQ Manual estimati…" at bounding box center [259, 145] width 381 height 243
type input "31"
type input "1.29"
type input "31"
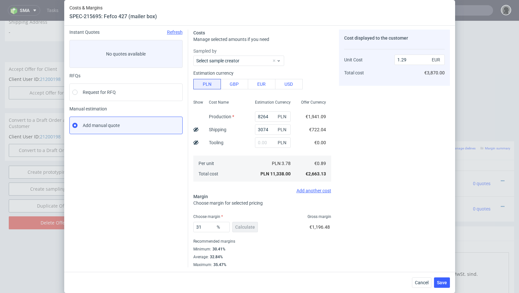
click at [145, 223] on div "Instant Quotes Refresh No quotes available RFQs Request for RFQ Manual estimati…" at bounding box center [128, 149] width 119 height 238
click at [444, 281] on span "Save" at bounding box center [442, 282] width 10 height 5
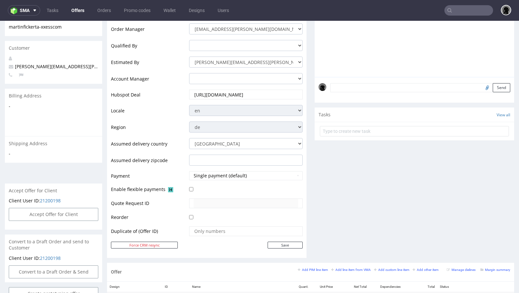
scroll to position [0, 0]
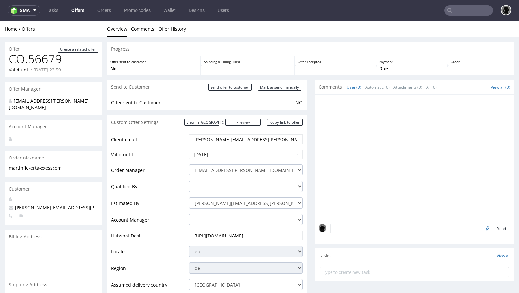
click at [76, 10] on link "Offers" at bounding box center [78, 10] width 21 height 10
